Goal: Task Accomplishment & Management: Manage account settings

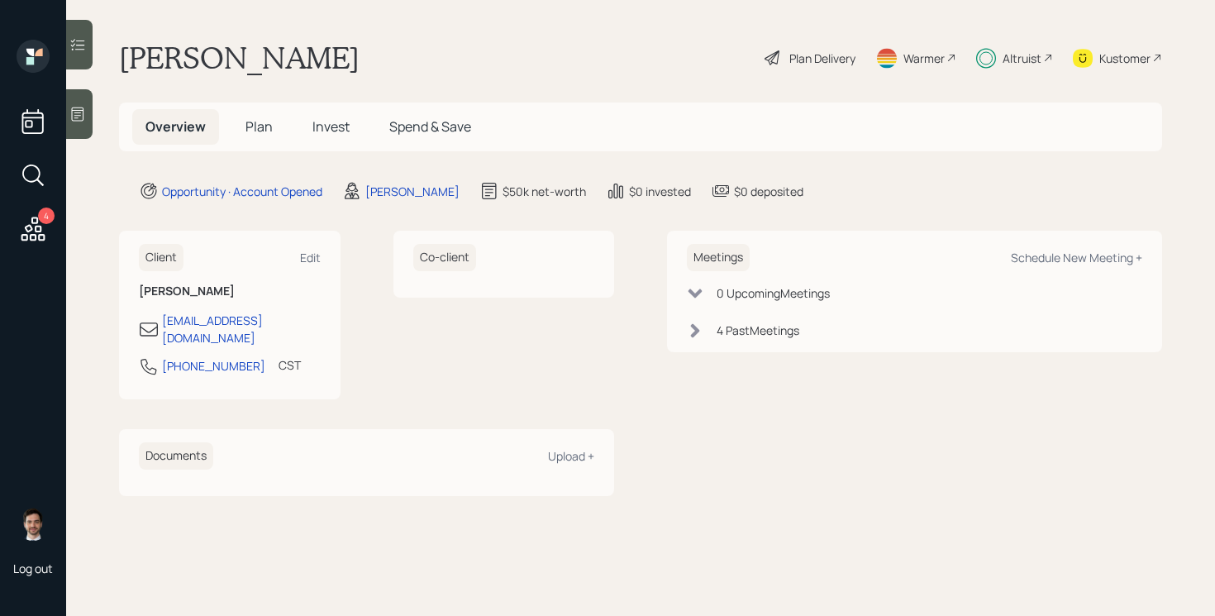
click at [331, 116] on h5 "Invest" at bounding box center [331, 127] width 64 height 36
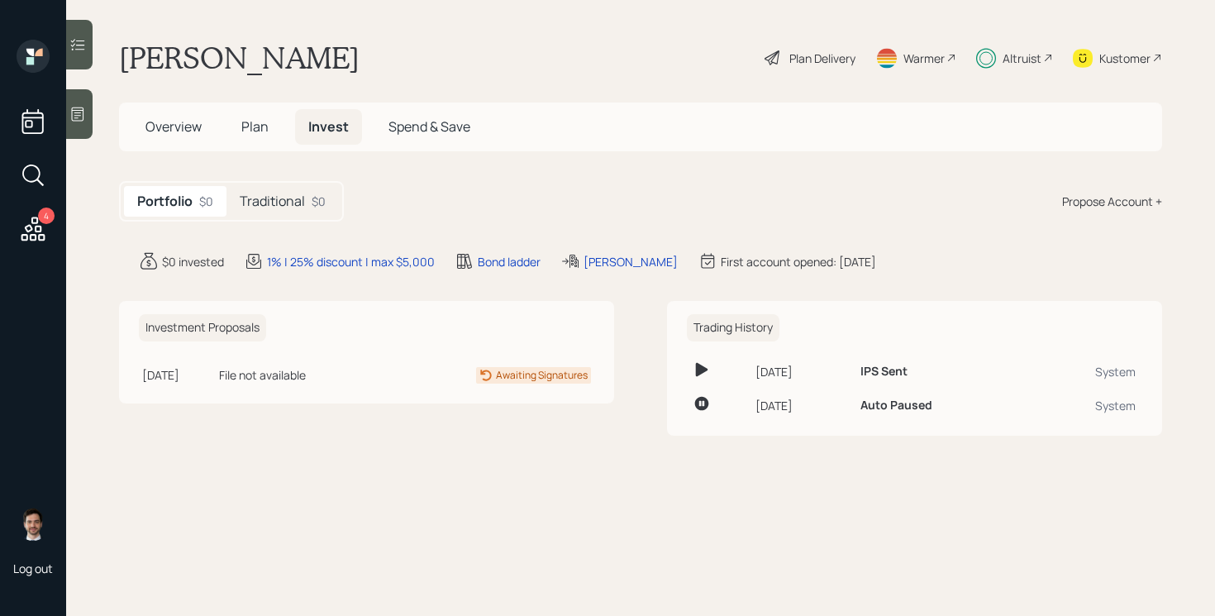
click at [314, 207] on div "$0" at bounding box center [319, 201] width 14 height 17
